Goal: Task Accomplishment & Management: Manage account settings

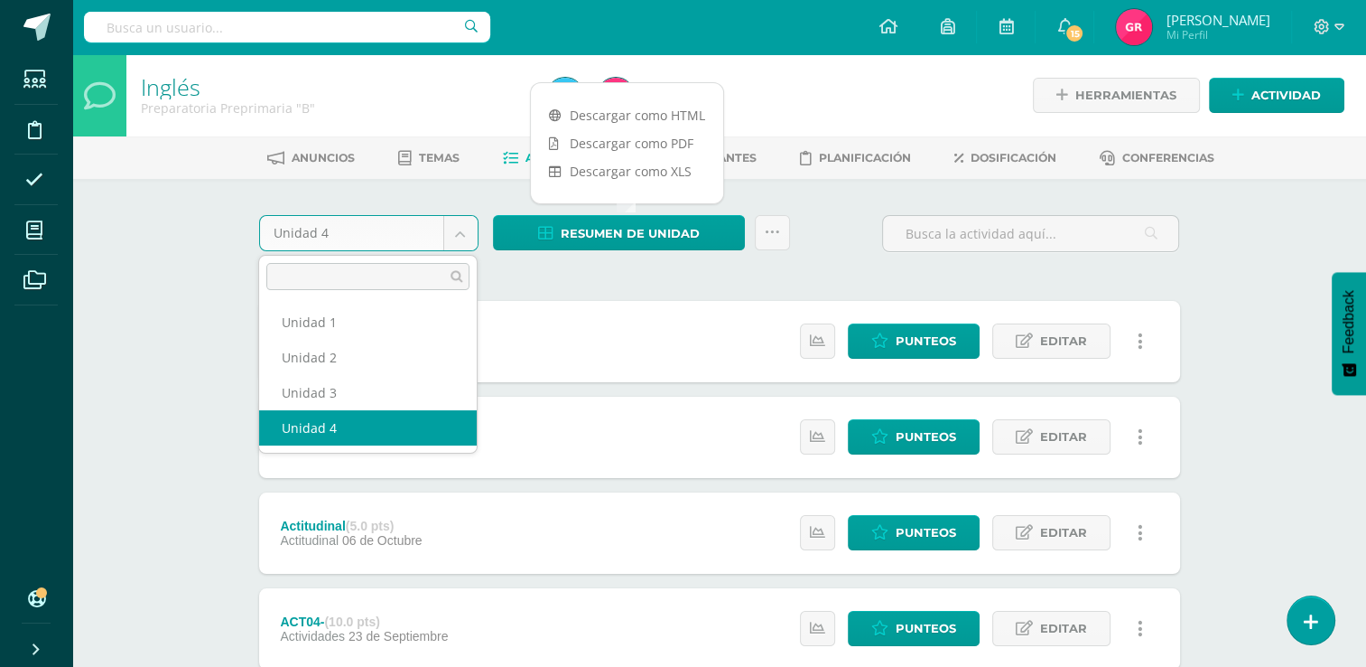
click at [460, 231] on body "Estudiantes Disciplina Asistencia Mis cursos Archivos Soporte Ayuda Reportar un…" at bounding box center [683, 586] width 1366 height 1172
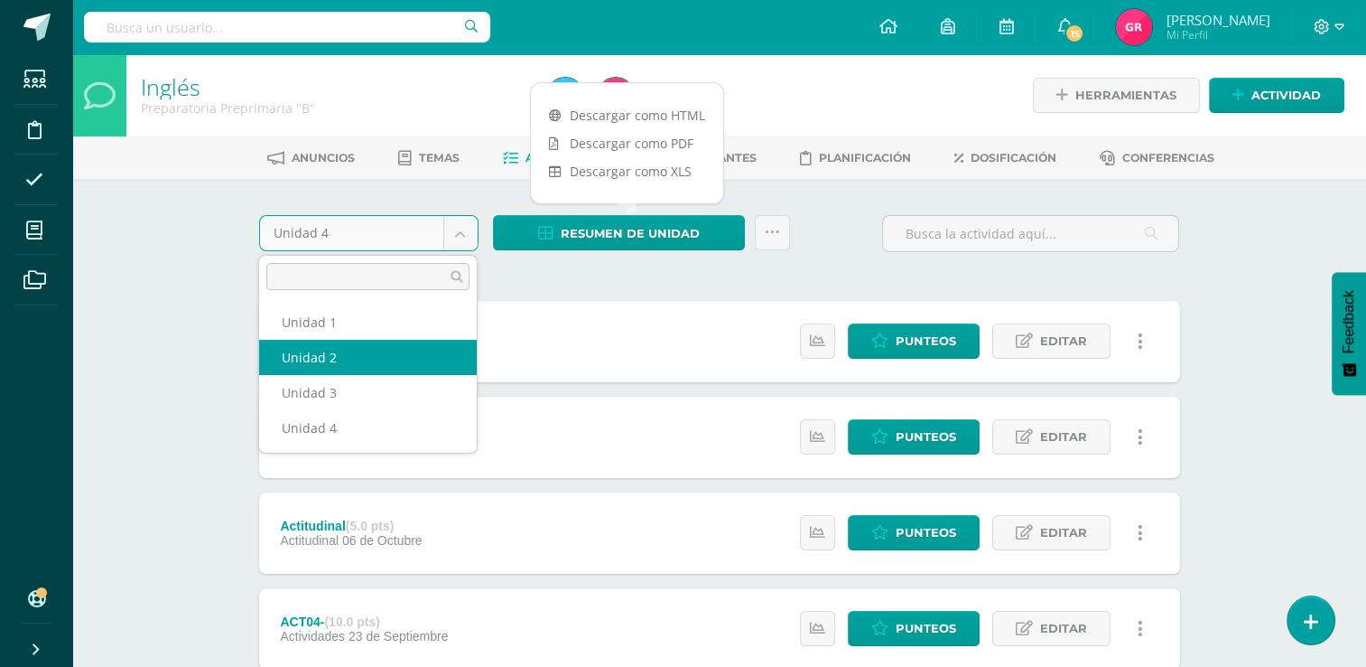
select select "Unidad 2"
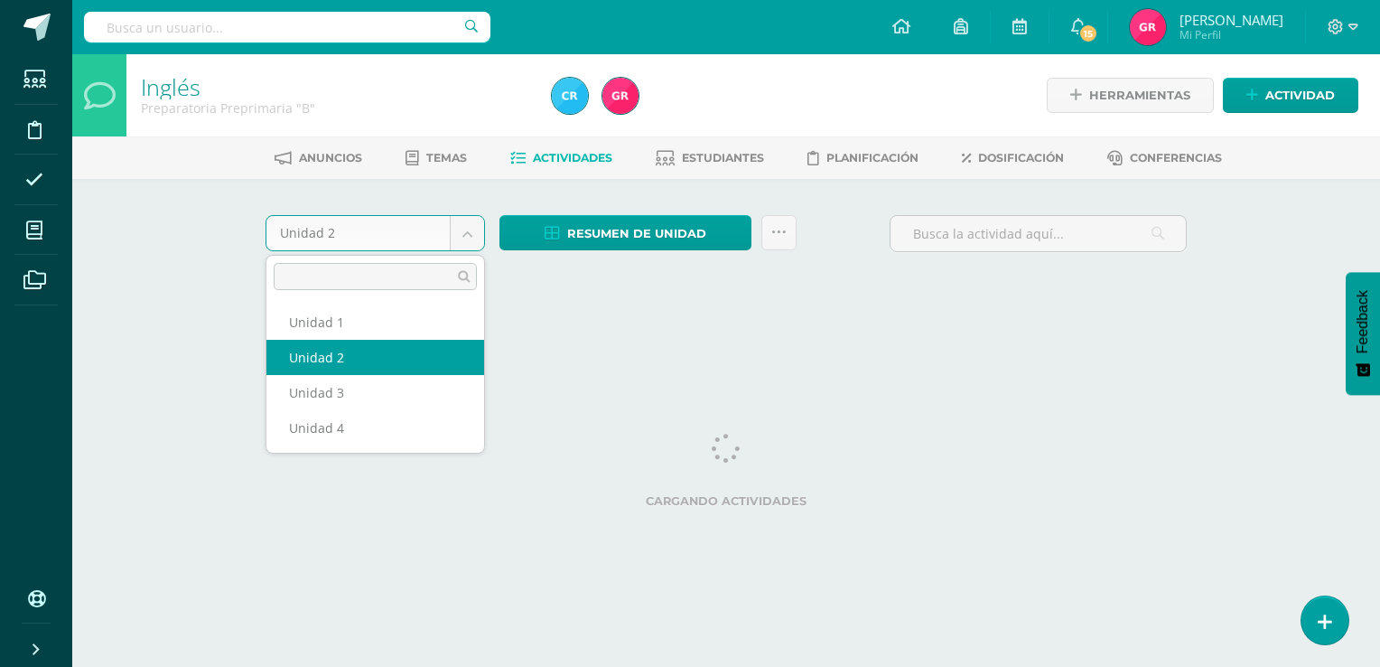
click at [462, 235] on body "Estudiantes Disciplina Asistencia Mis cursos Archivos Soporte Ayuda Reportar un…" at bounding box center [690, 168] width 1380 height 337
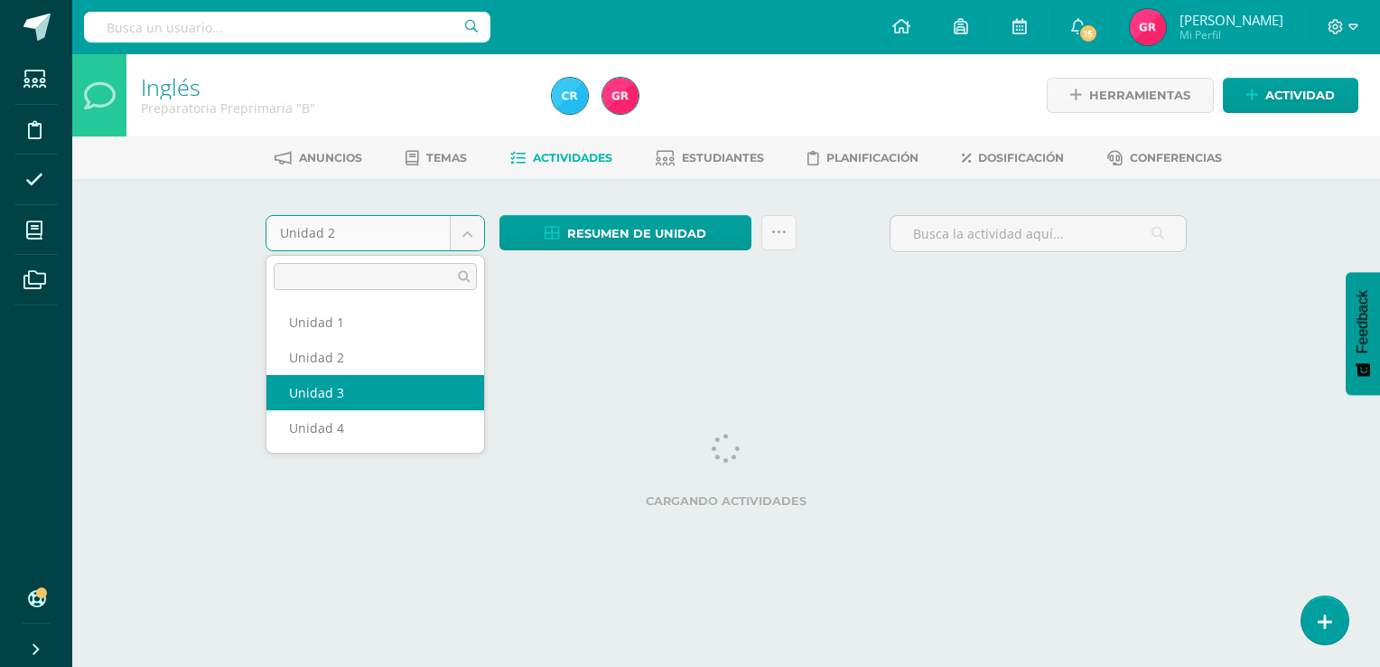
select select "Unidad 3"
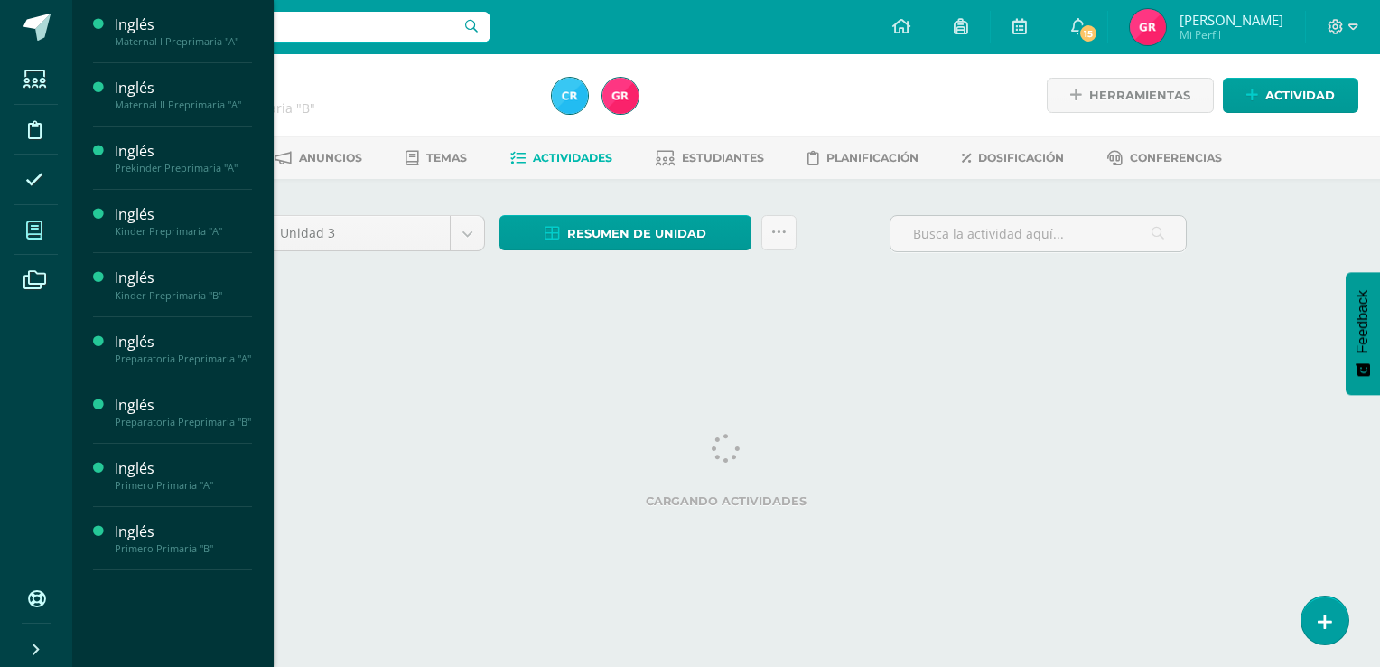
click at [38, 240] on span at bounding box center [34, 230] width 41 height 41
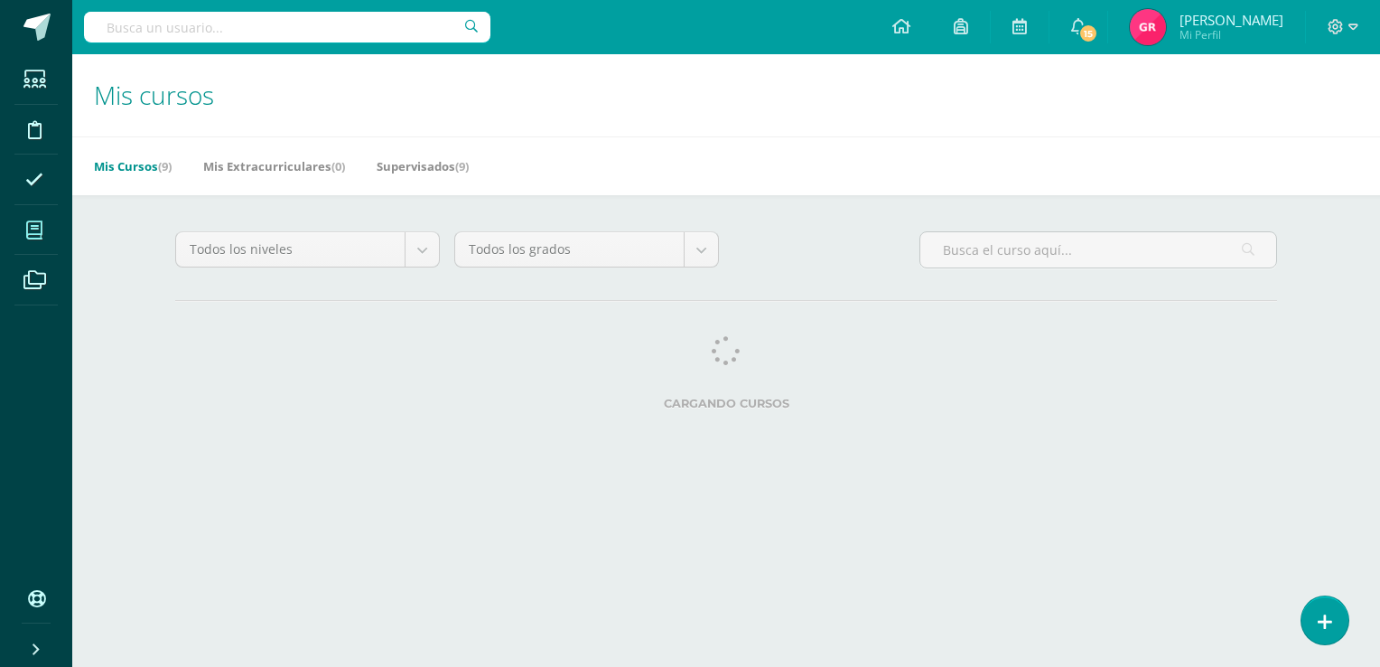
drag, startPoint x: 0, startPoint y: 0, endPoint x: 149, endPoint y: 133, distance: 199.6
click at [149, 133] on h1 "Mis cursos" at bounding box center [726, 95] width 1264 height 82
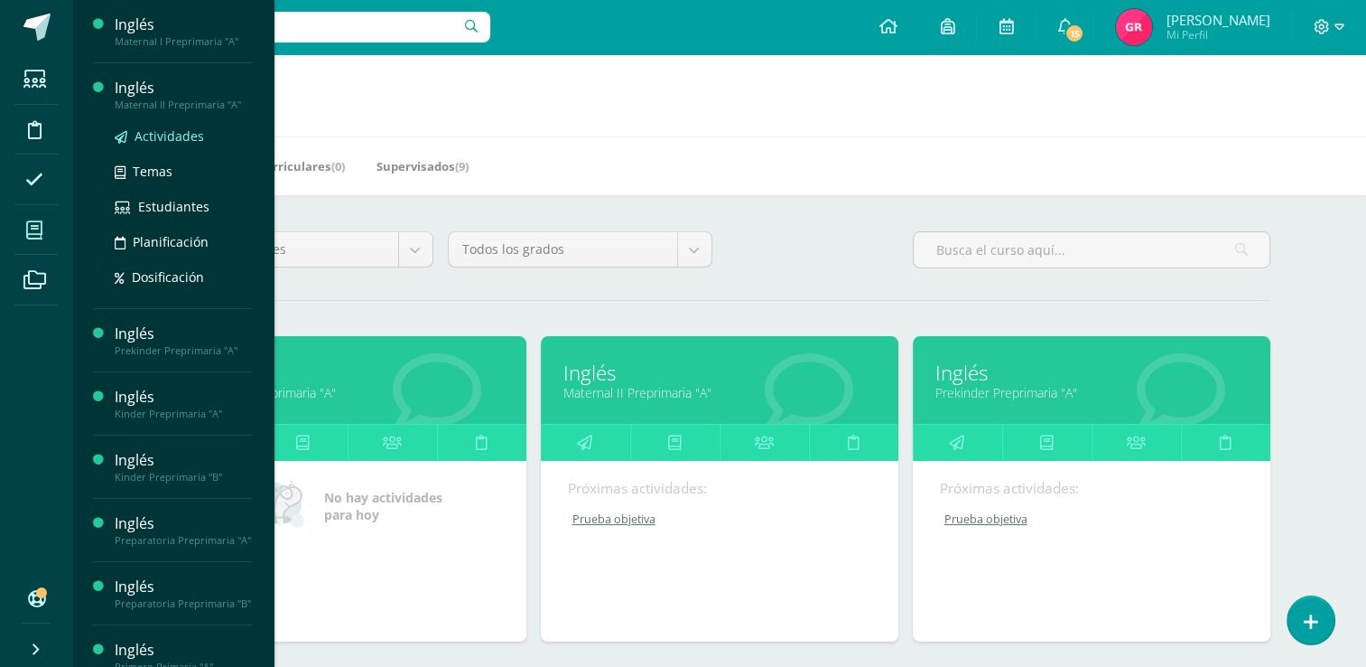
click at [136, 141] on span "Actividades" at bounding box center [170, 135] width 70 height 17
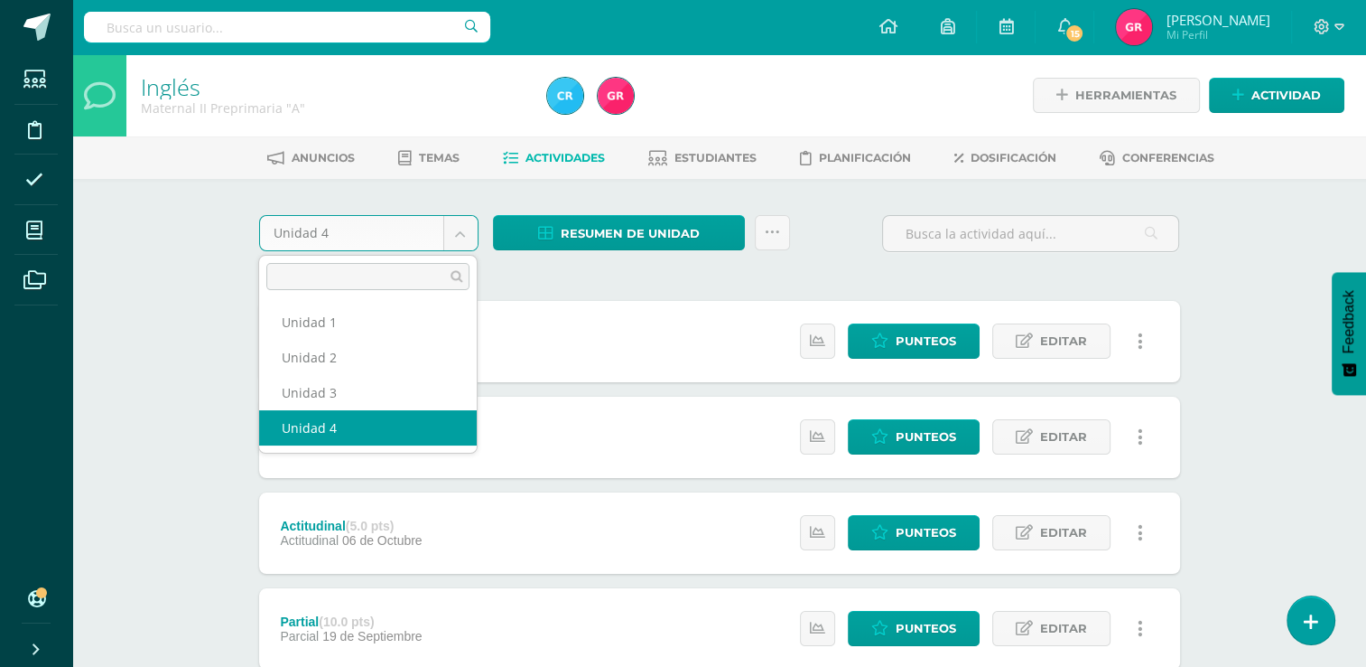
click at [469, 243] on body "Estudiantes Disciplina Asistencia Mis cursos Archivos Soporte Ayuda Reportar un…" at bounding box center [683, 586] width 1366 height 1172
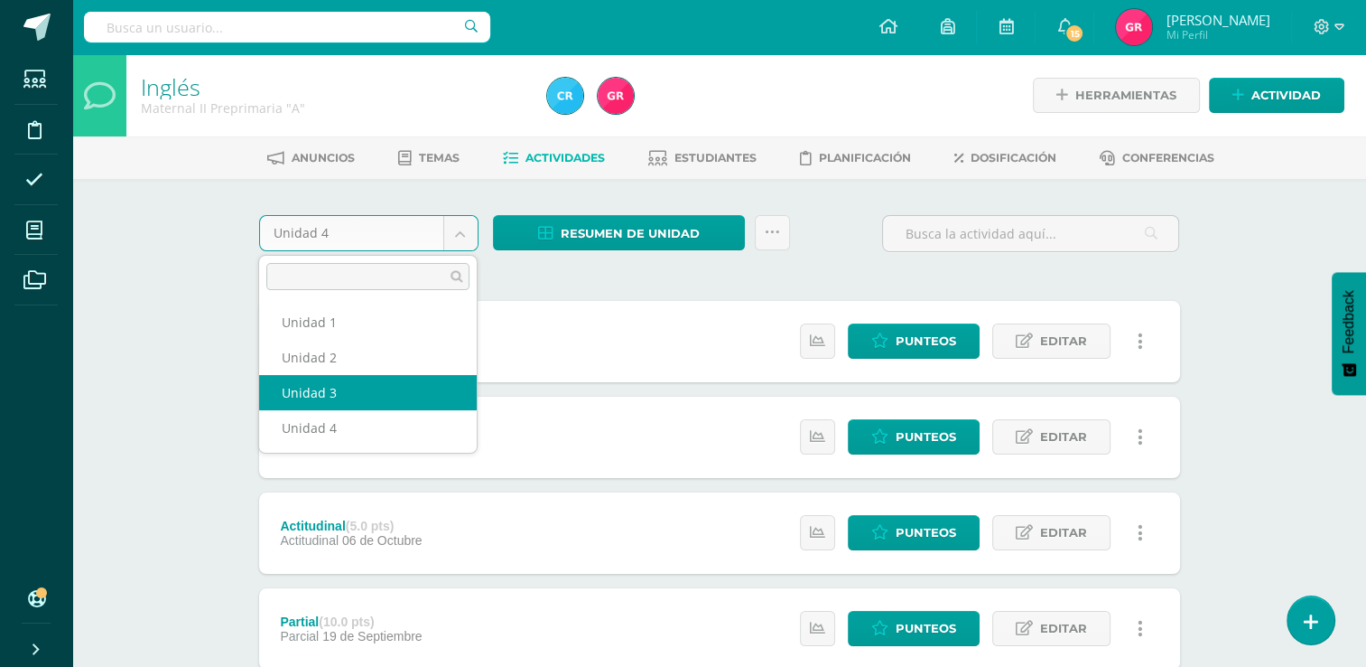
select select "Unidad 3"
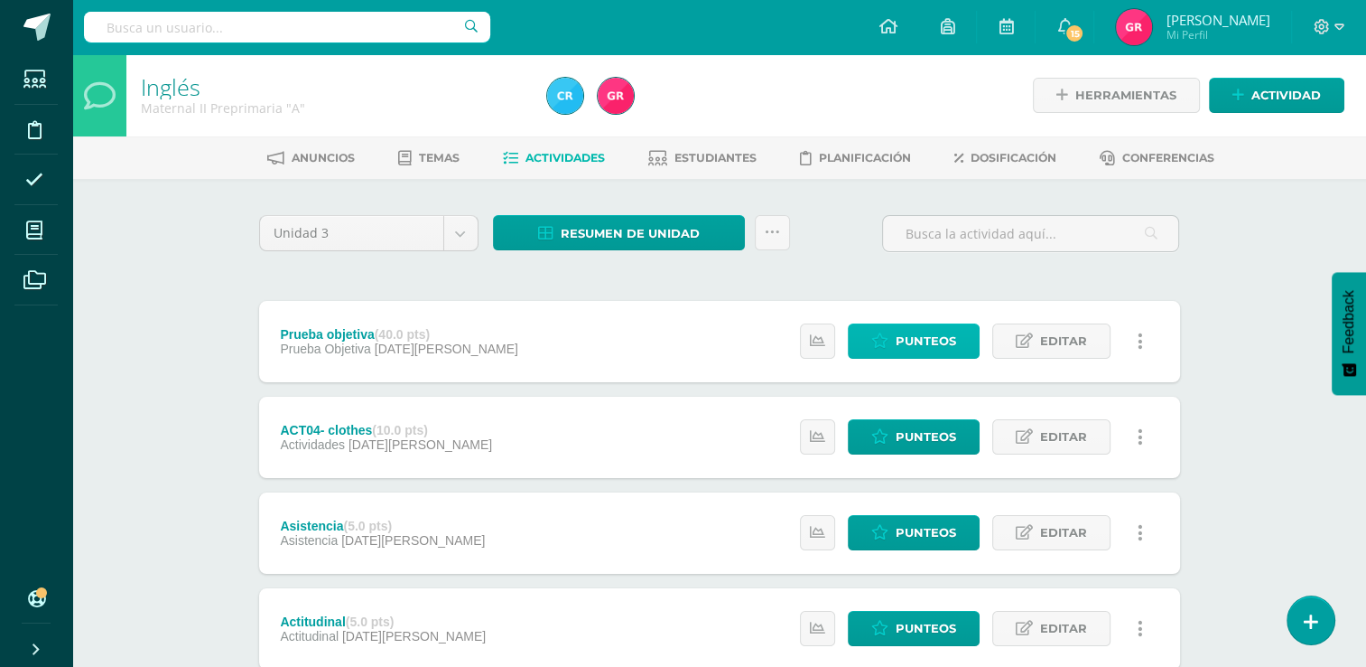
click at [900, 331] on span "Punteos" at bounding box center [926, 340] width 61 height 33
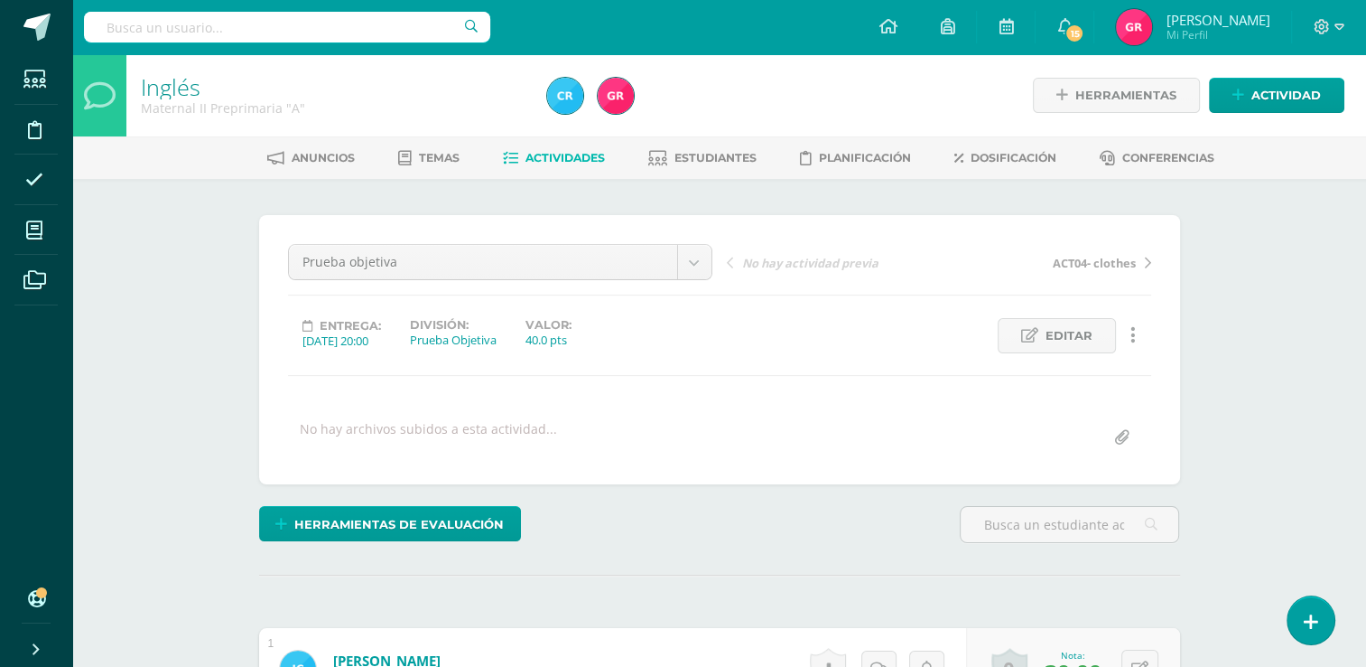
click at [591, 154] on span "Actividades" at bounding box center [565, 158] width 79 height 14
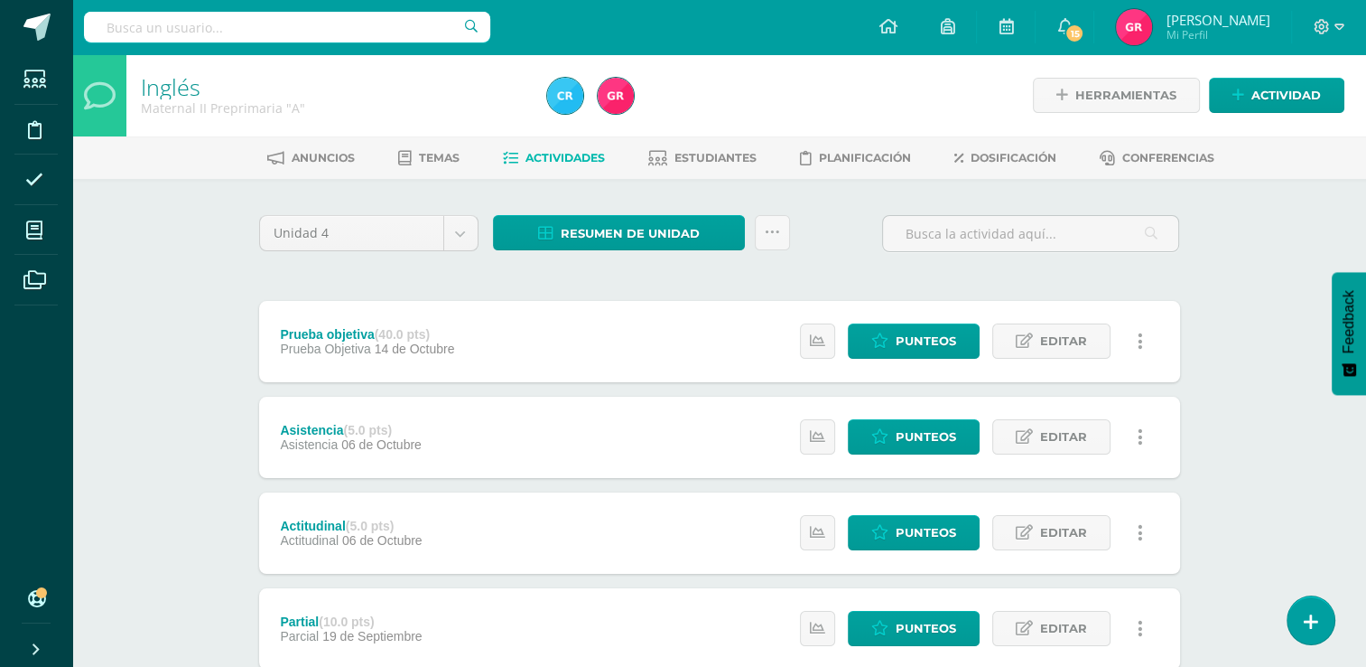
click at [459, 250] on div "Unidad 4 Unidad 1 Unidad 2 Unidad 3 Unidad 4" at bounding box center [369, 240] width 234 height 51
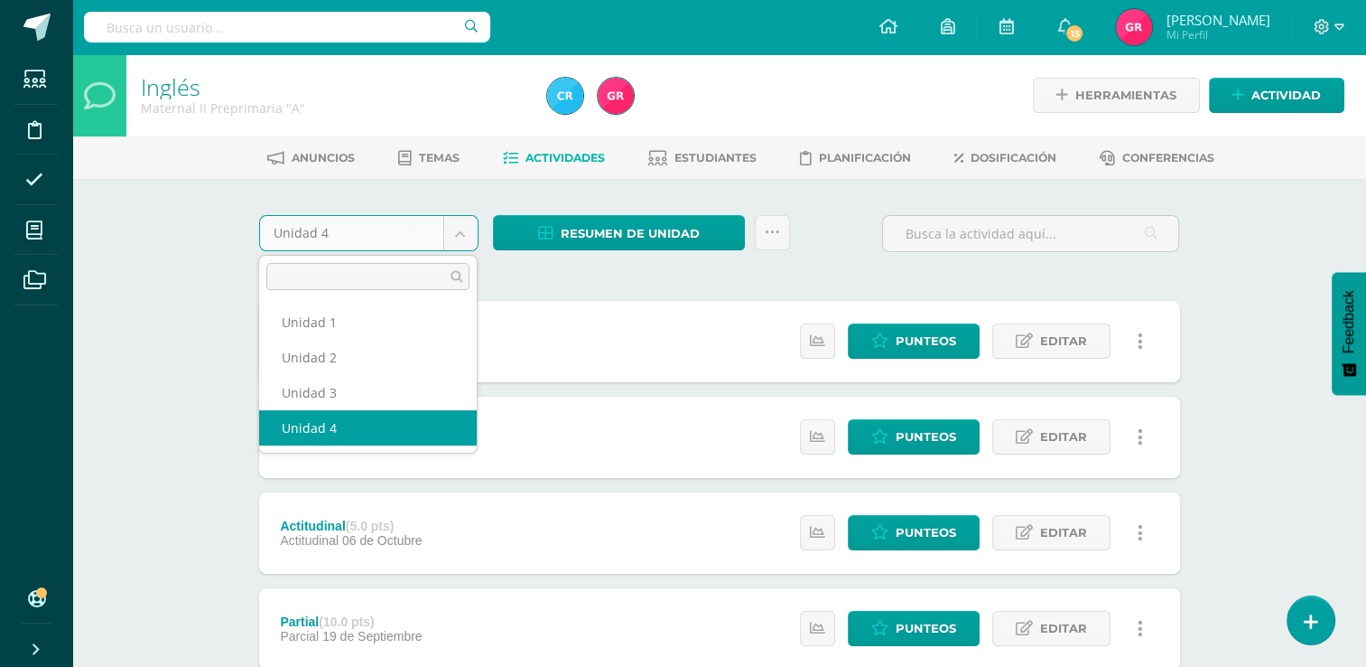
click at [462, 245] on body "Estudiantes Disciplina Asistencia Mis cursos Archivos Soporte Ayuda Reportar un…" at bounding box center [683, 586] width 1366 height 1172
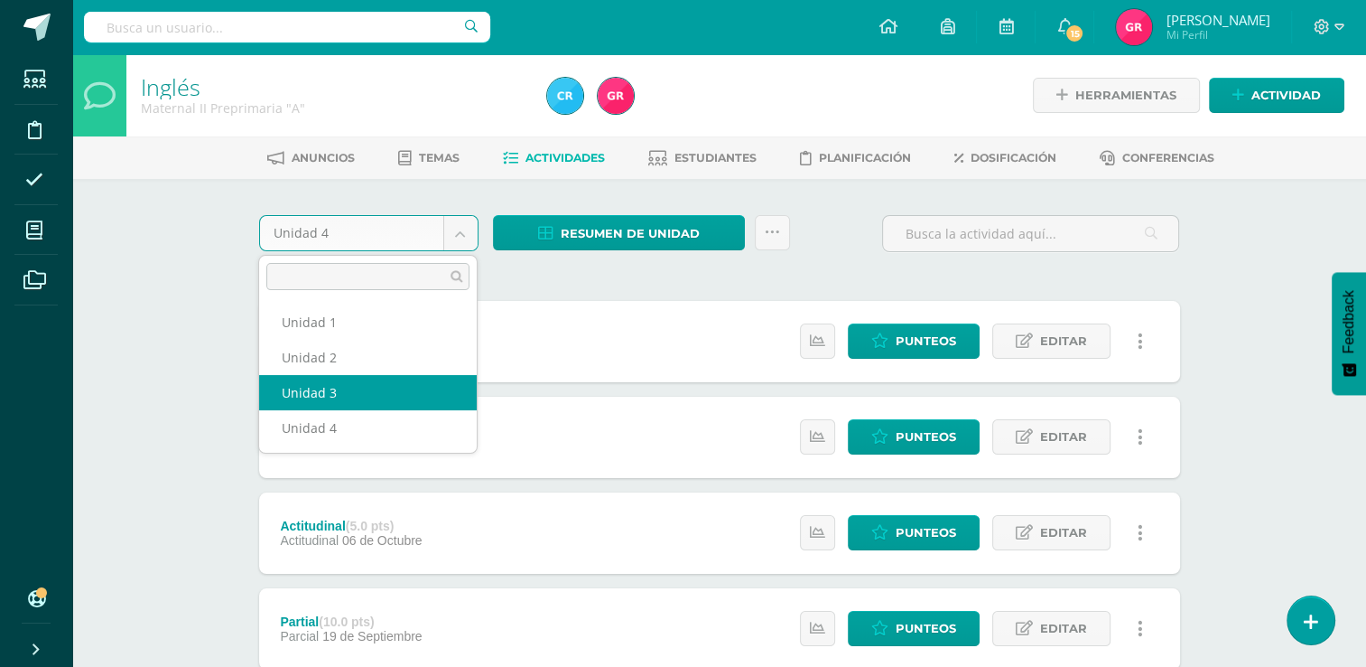
select select "Unidad 3"
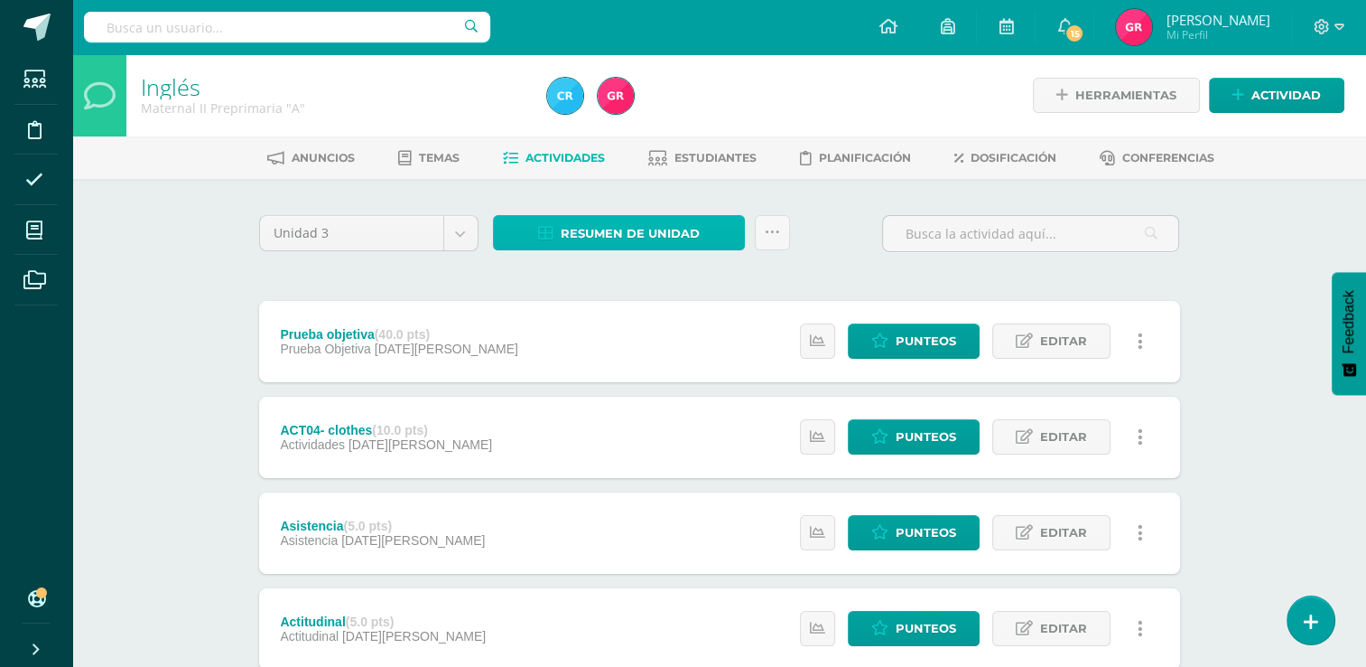
click at [683, 245] on span "Resumen de unidad" at bounding box center [630, 233] width 139 height 33
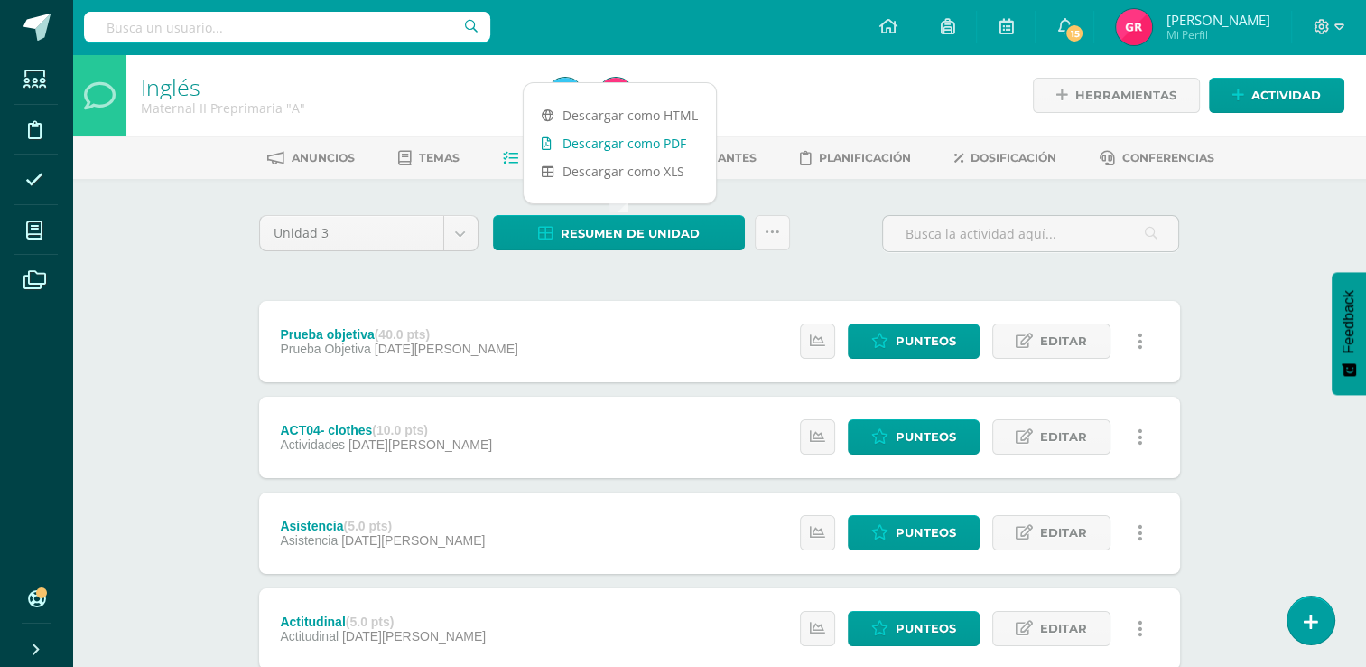
click at [648, 146] on link "Descargar como PDF" at bounding box center [620, 143] width 192 height 28
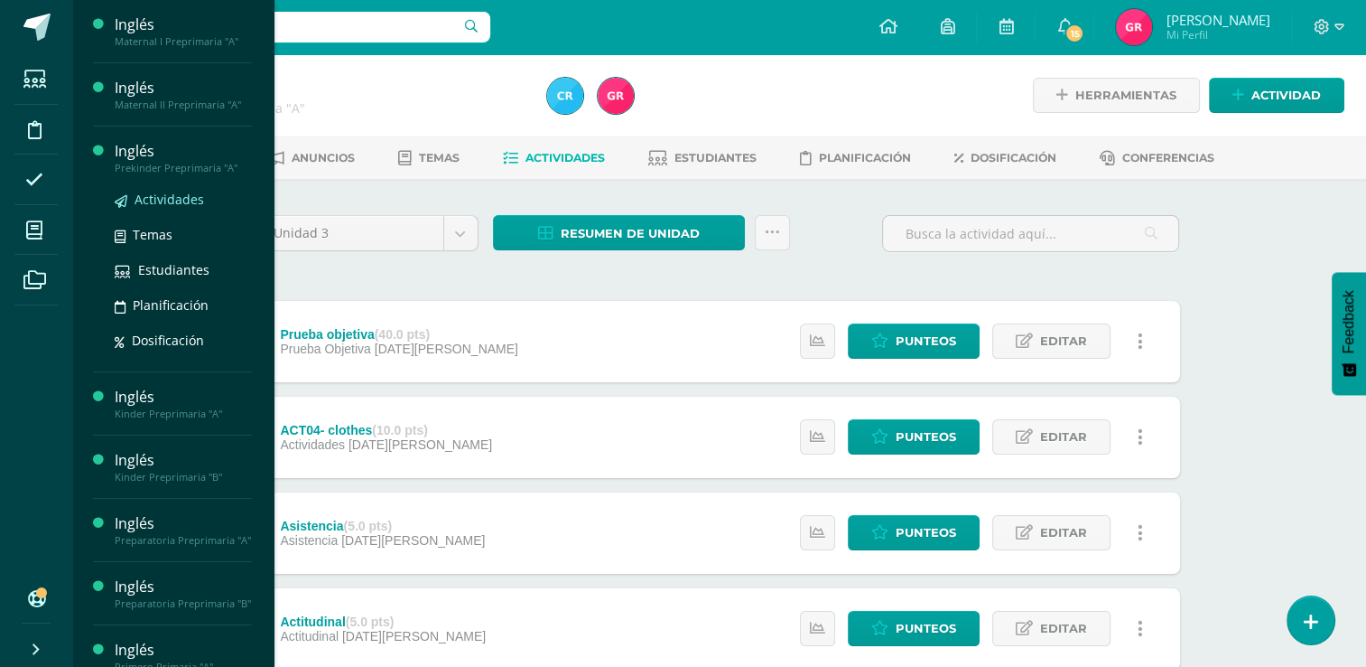
click at [168, 201] on span "Actividades" at bounding box center [170, 199] width 70 height 17
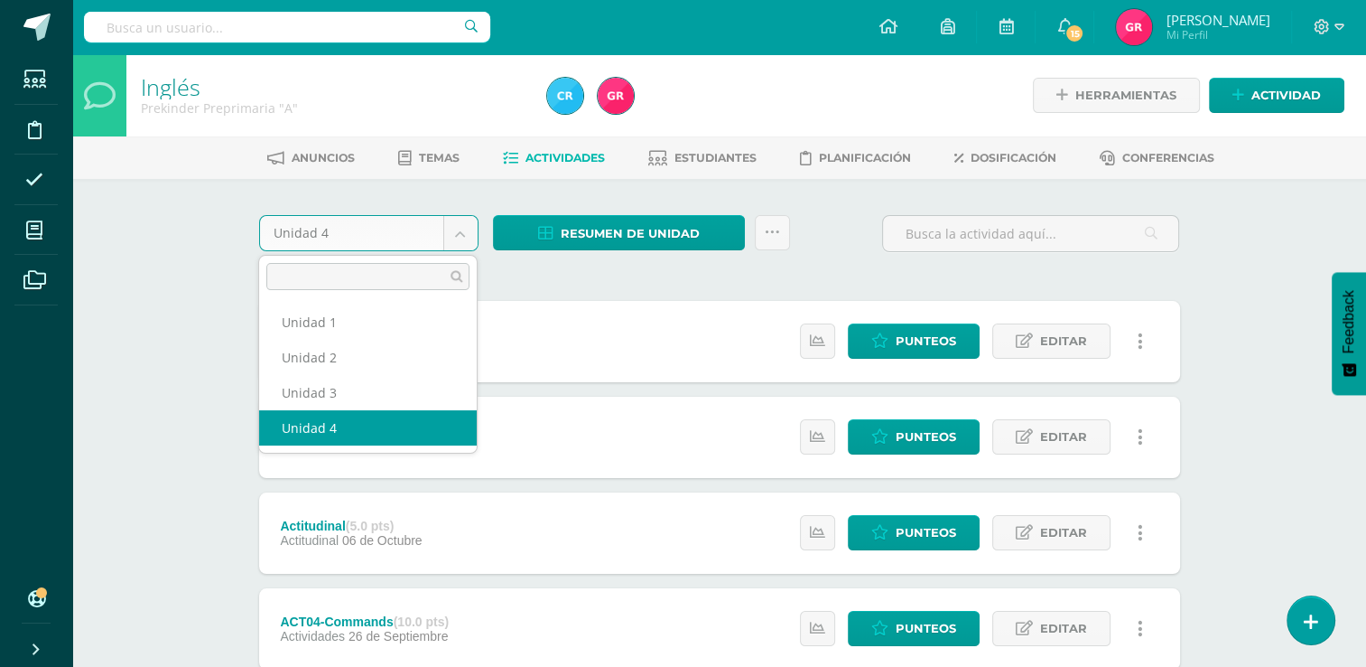
click at [459, 248] on body "Estudiantes Disciplina Asistencia Mis cursos Archivos Soporte Ayuda Reportar un…" at bounding box center [683, 586] width 1366 height 1172
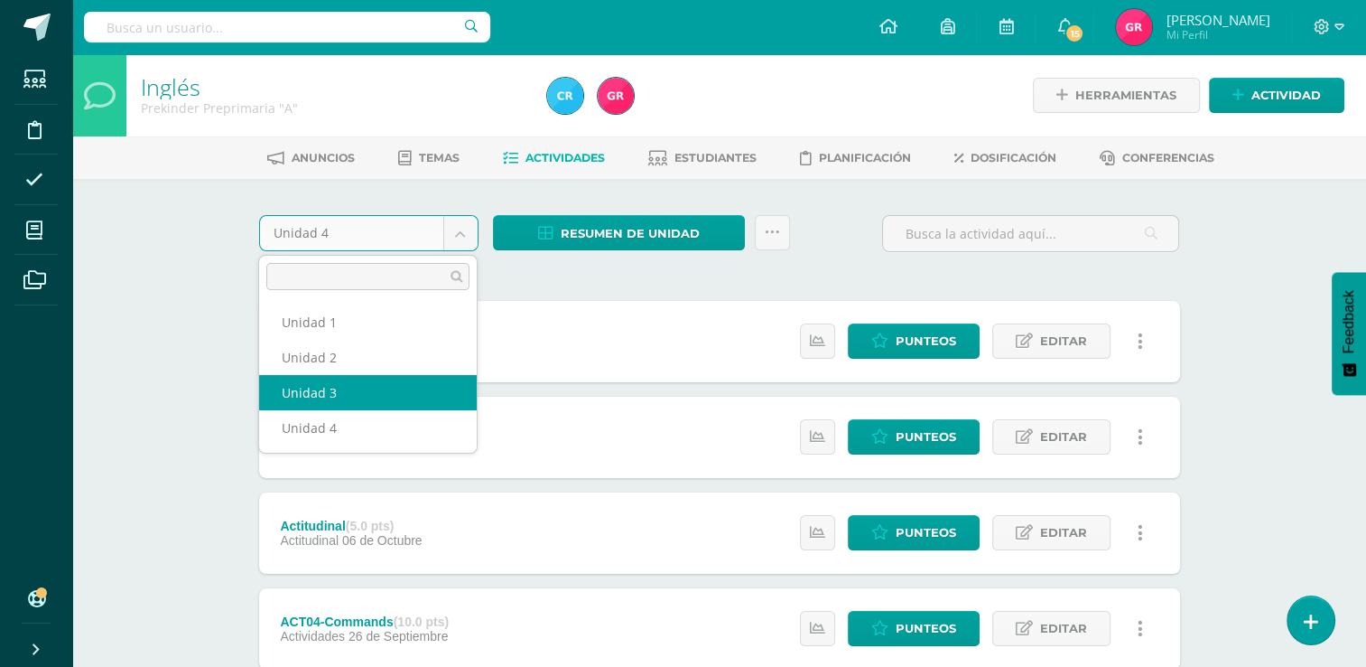
select select "Unidad 3"
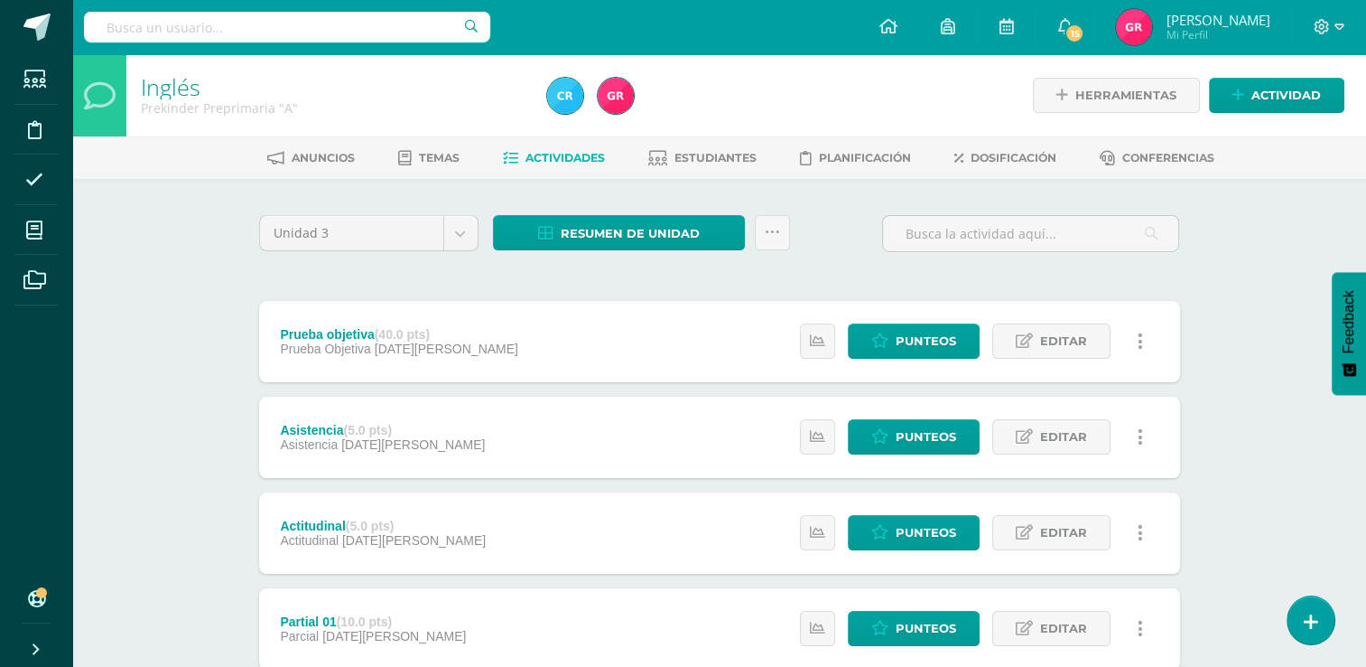
click at [555, 156] on span "Actividades" at bounding box center [565, 158] width 79 height 14
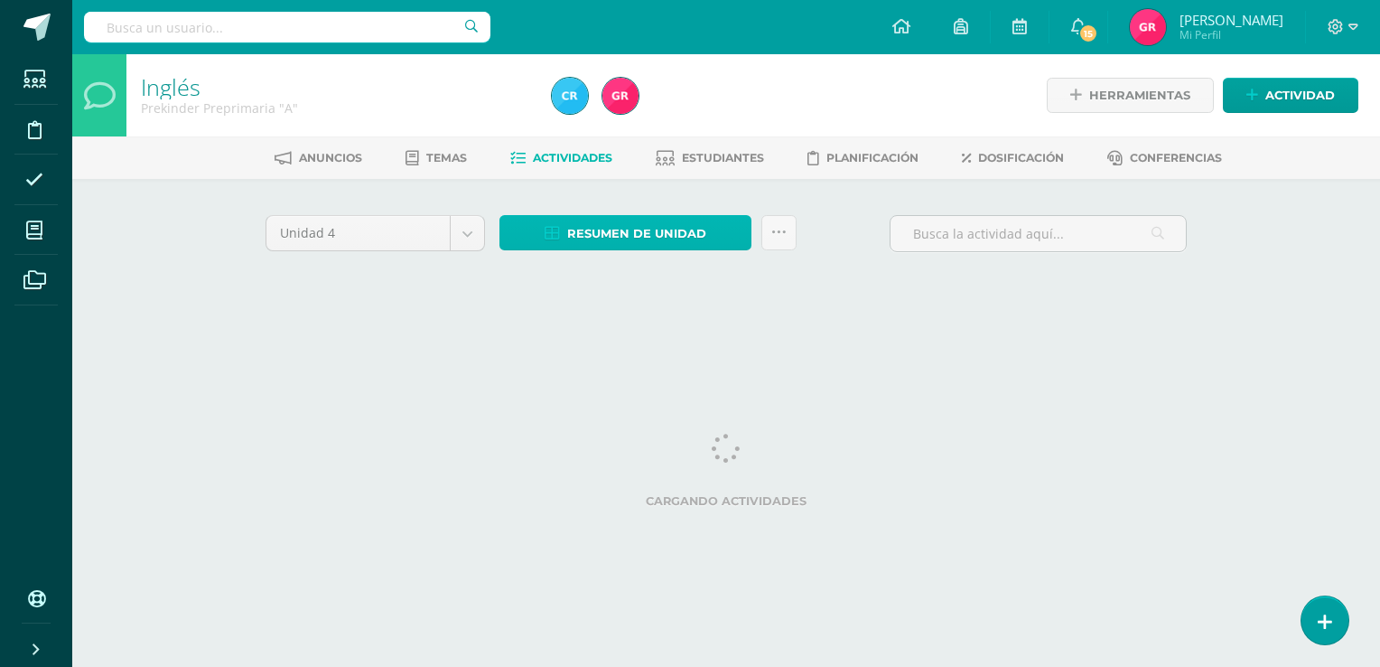
click at [645, 223] on span "Resumen de unidad" at bounding box center [636, 233] width 139 height 33
click at [658, 222] on span "Resumen de unidad" at bounding box center [636, 233] width 139 height 33
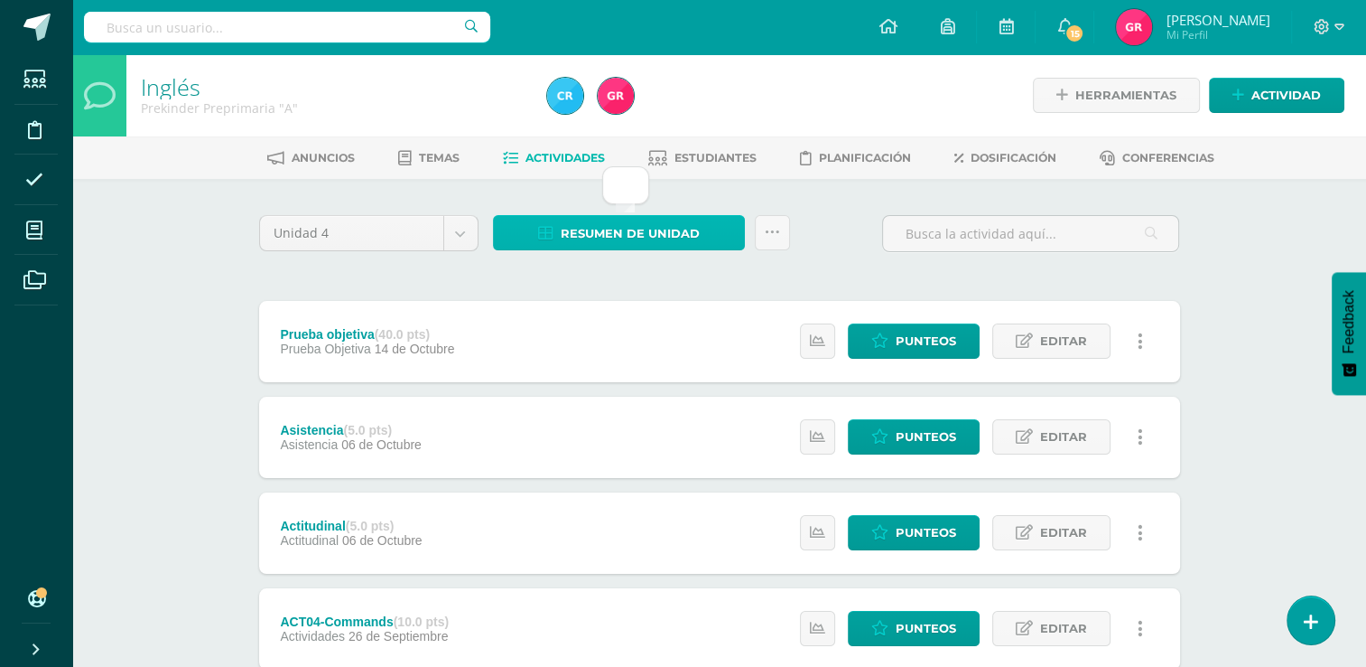
click at [666, 238] on span "Resumen de unidad" at bounding box center [630, 233] width 139 height 33
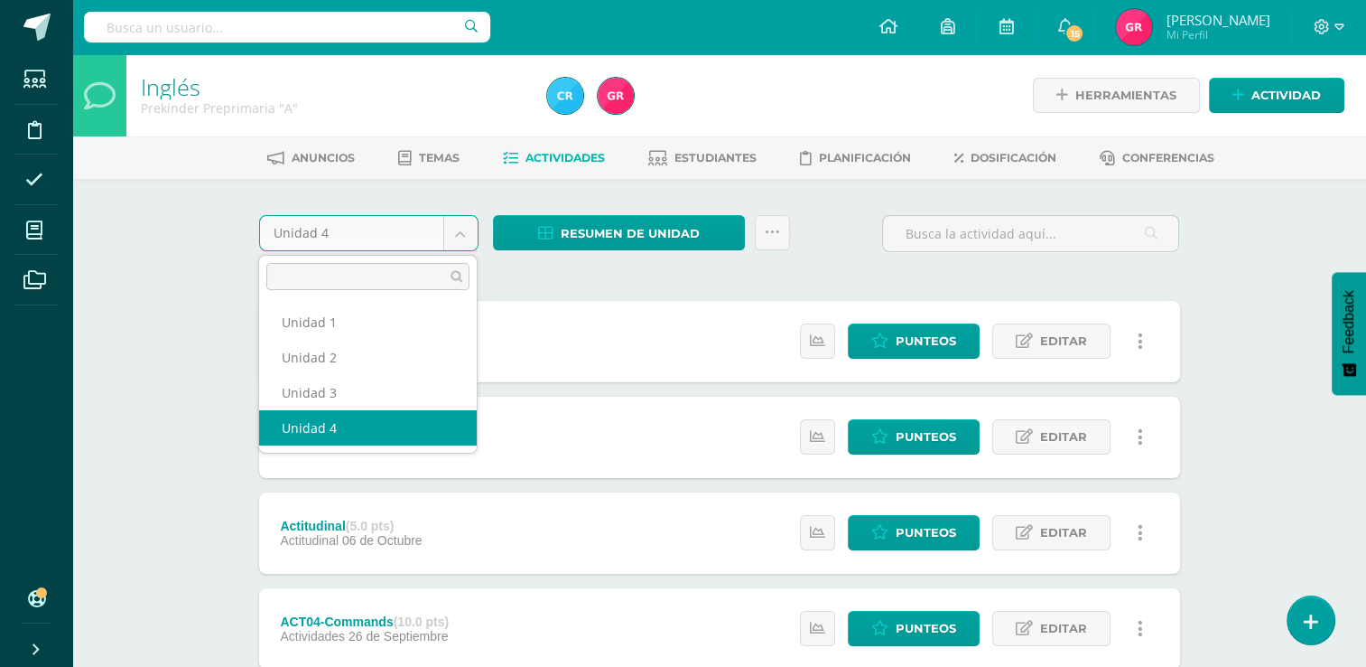
click at [461, 240] on body "Estudiantes Disciplina Asistencia Mis cursos Archivos Soporte Ayuda Reportar un…" at bounding box center [683, 586] width 1366 height 1172
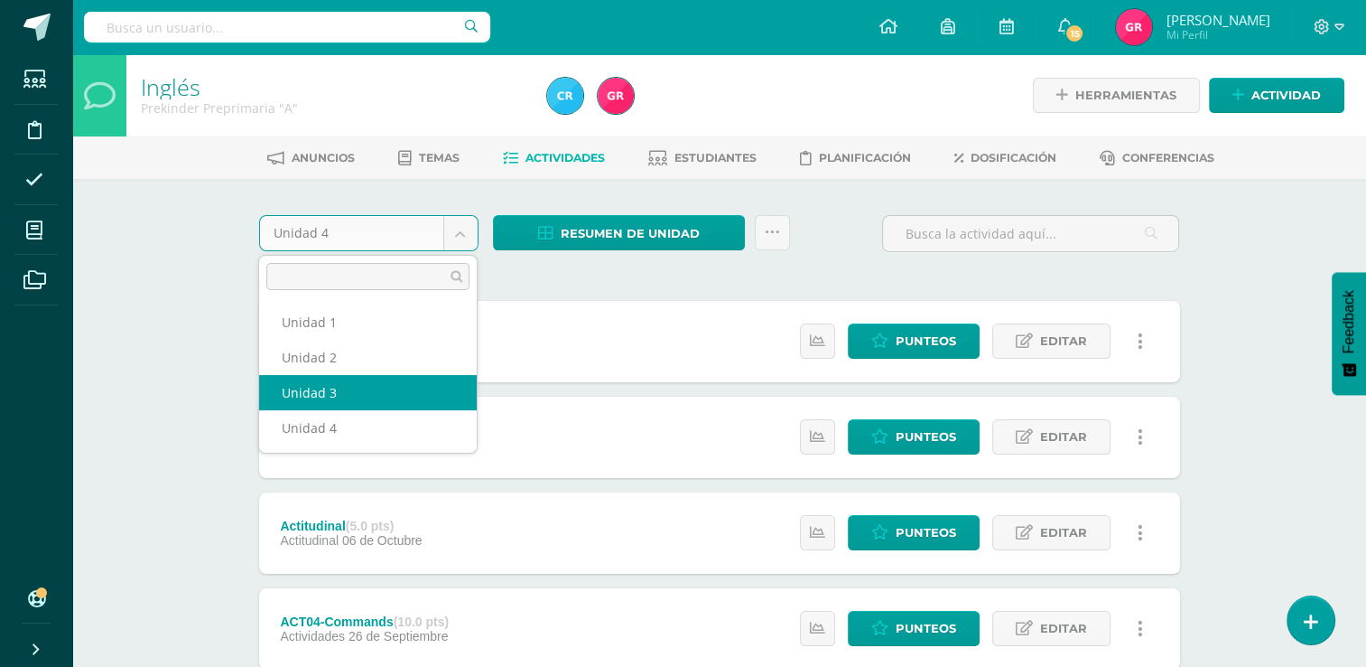
select select "Unidad 3"
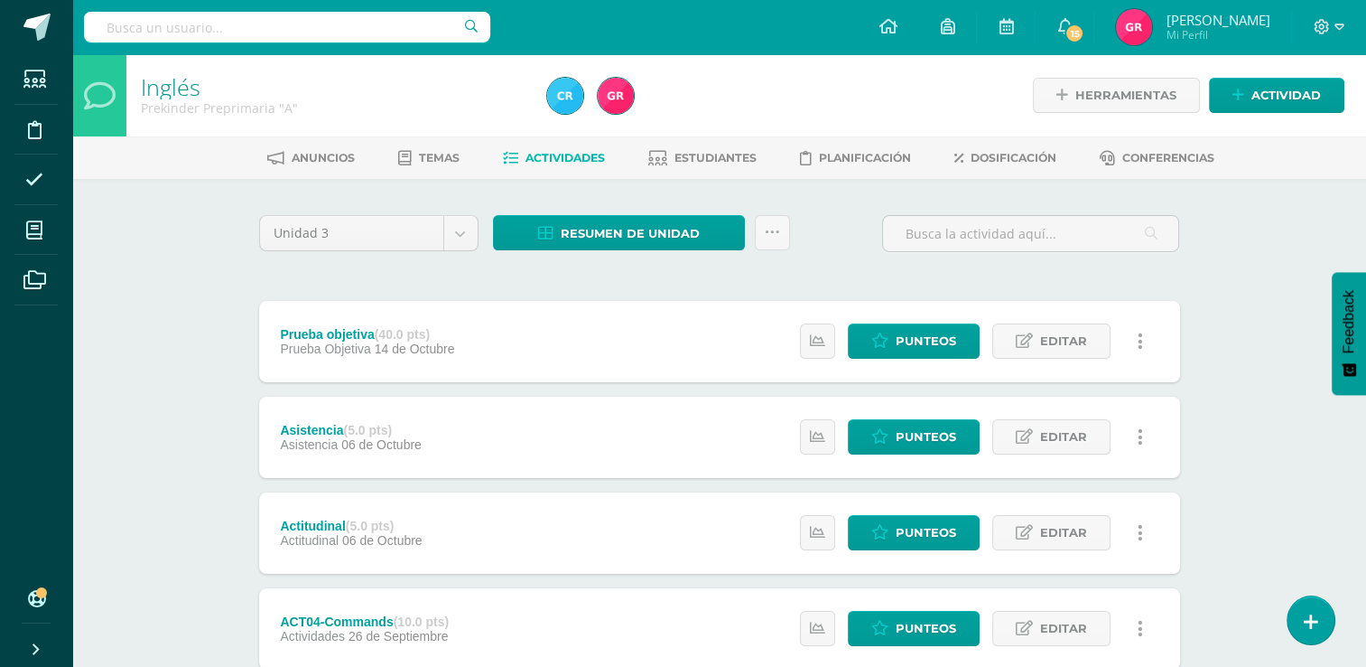
click at [549, 156] on span "Actividades" at bounding box center [565, 158] width 79 height 14
click at [1216, 247] on div "Inglés Prekinder Preprimaria "A" Herramientas Detalle de asistencias Actividad …" at bounding box center [719, 613] width 1294 height 1118
